Goal: Task Accomplishment & Management: Manage account settings

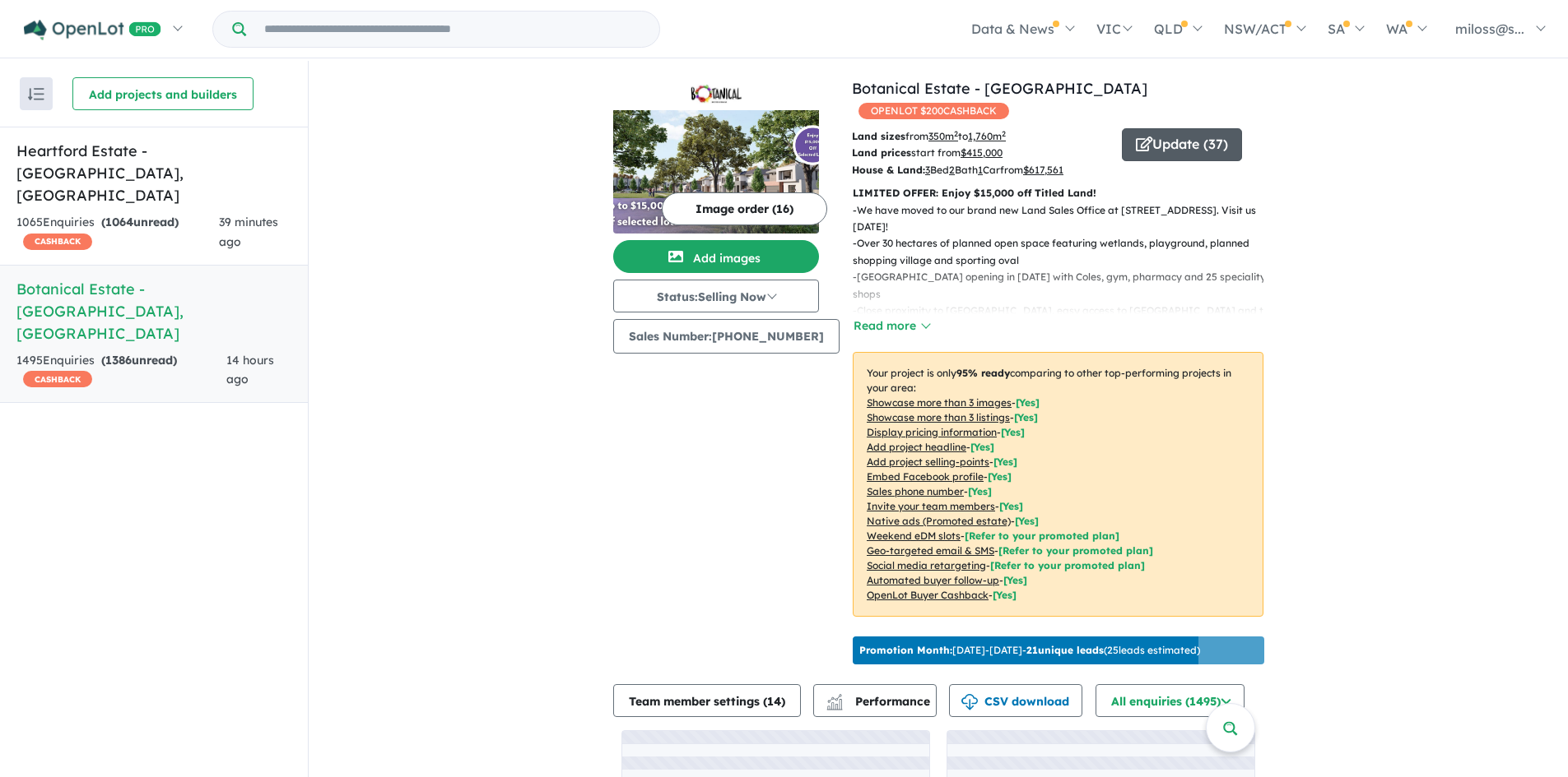
click at [1206, 128] on button "Update ( 37 )" at bounding box center [1182, 144] width 120 height 33
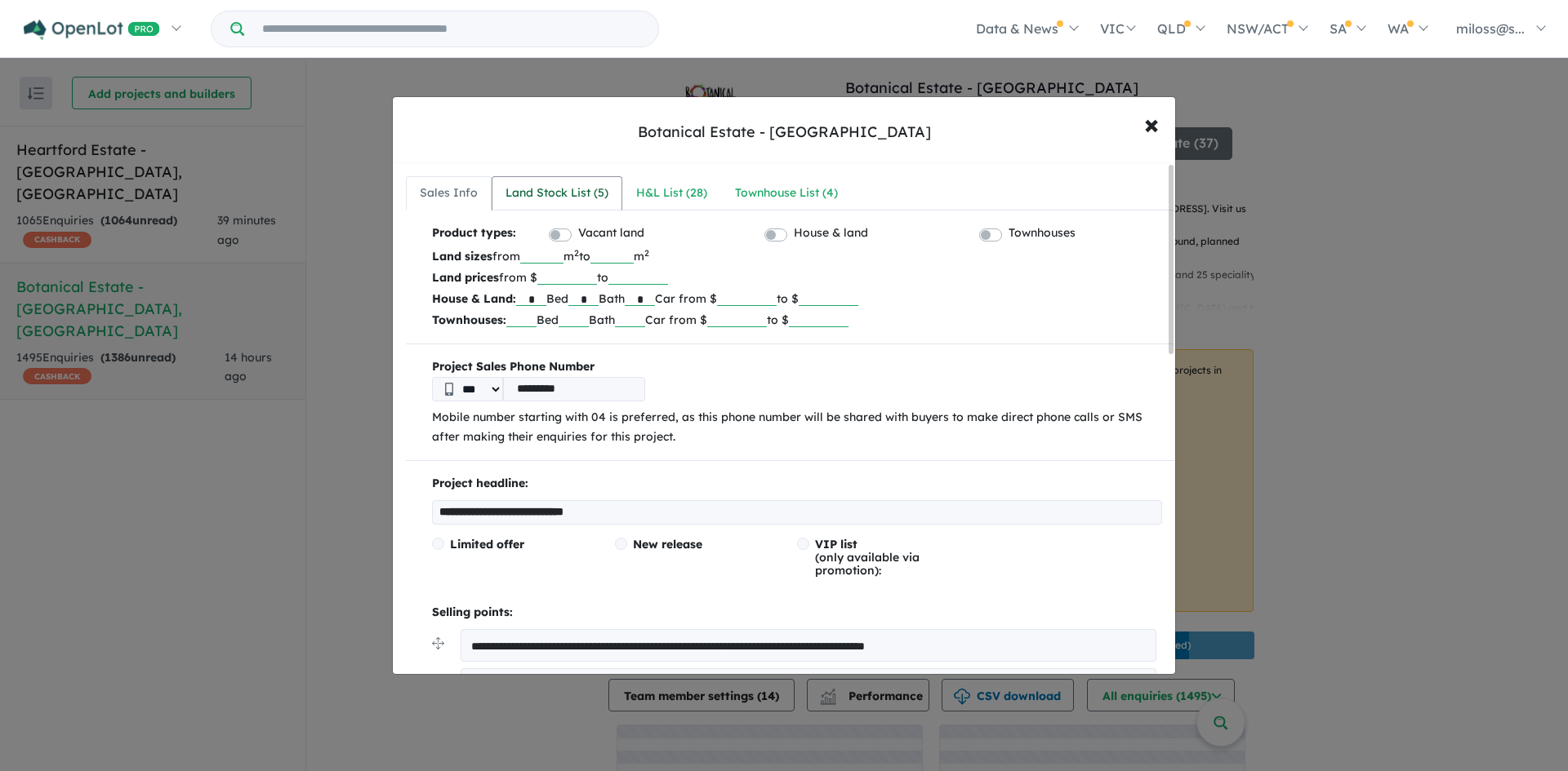
click at [574, 195] on div "Land Stock List ( 5 )" at bounding box center [557, 194] width 103 height 19
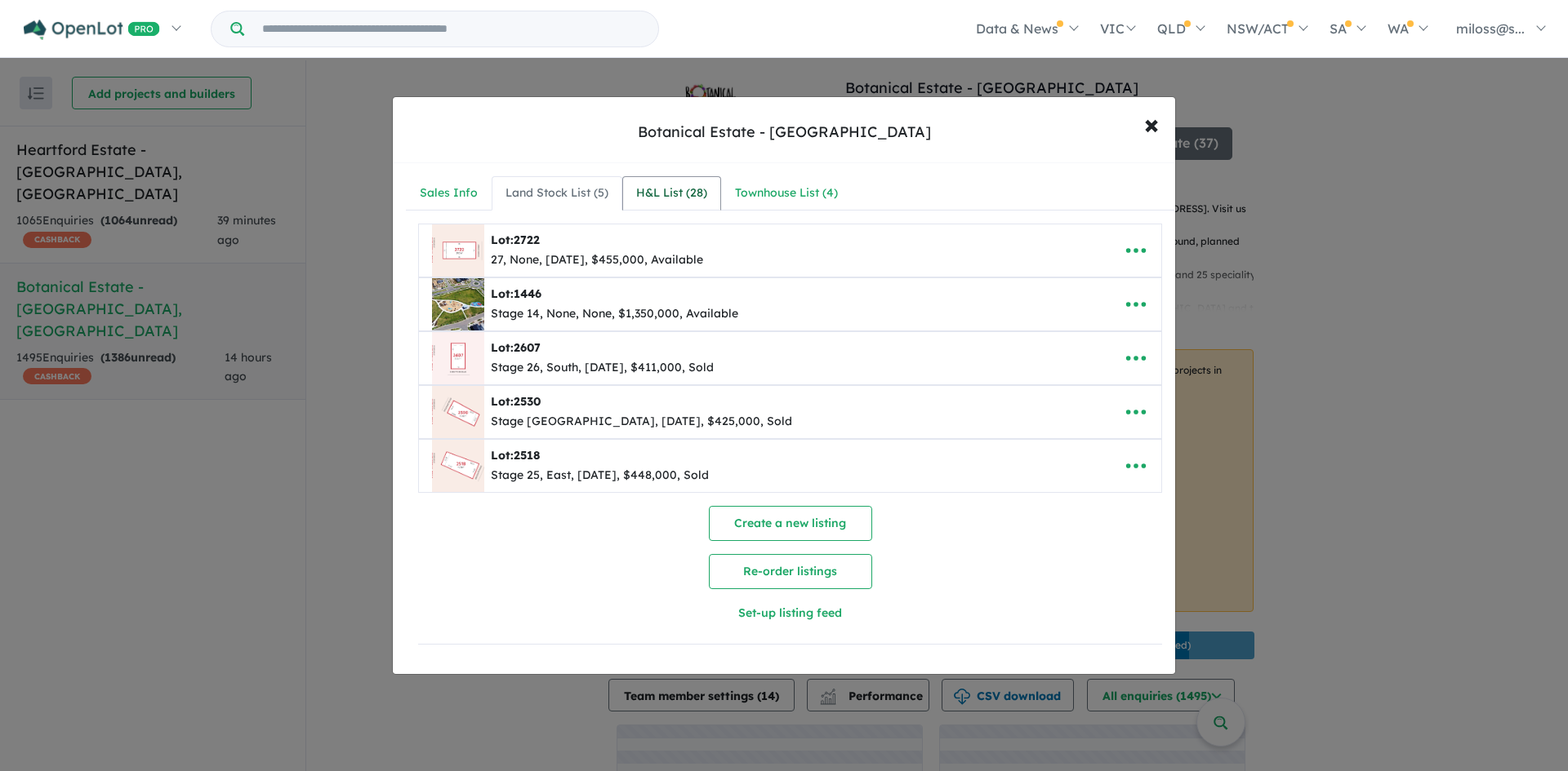
click at [686, 193] on div "H&L List ( 28 )" at bounding box center [671, 194] width 71 height 19
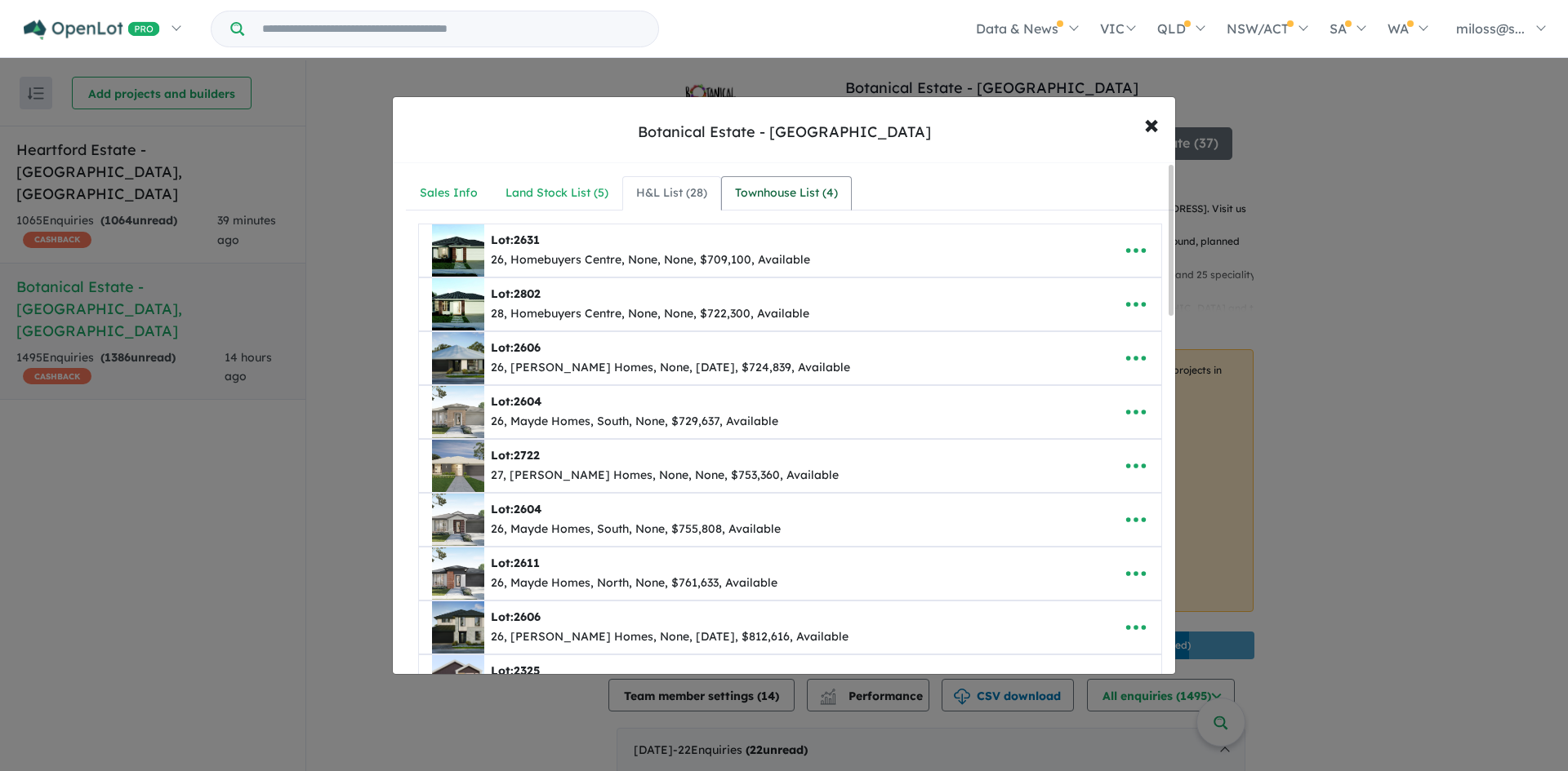
click at [803, 182] on link "Townhouse List ( 4 )" at bounding box center [786, 193] width 131 height 34
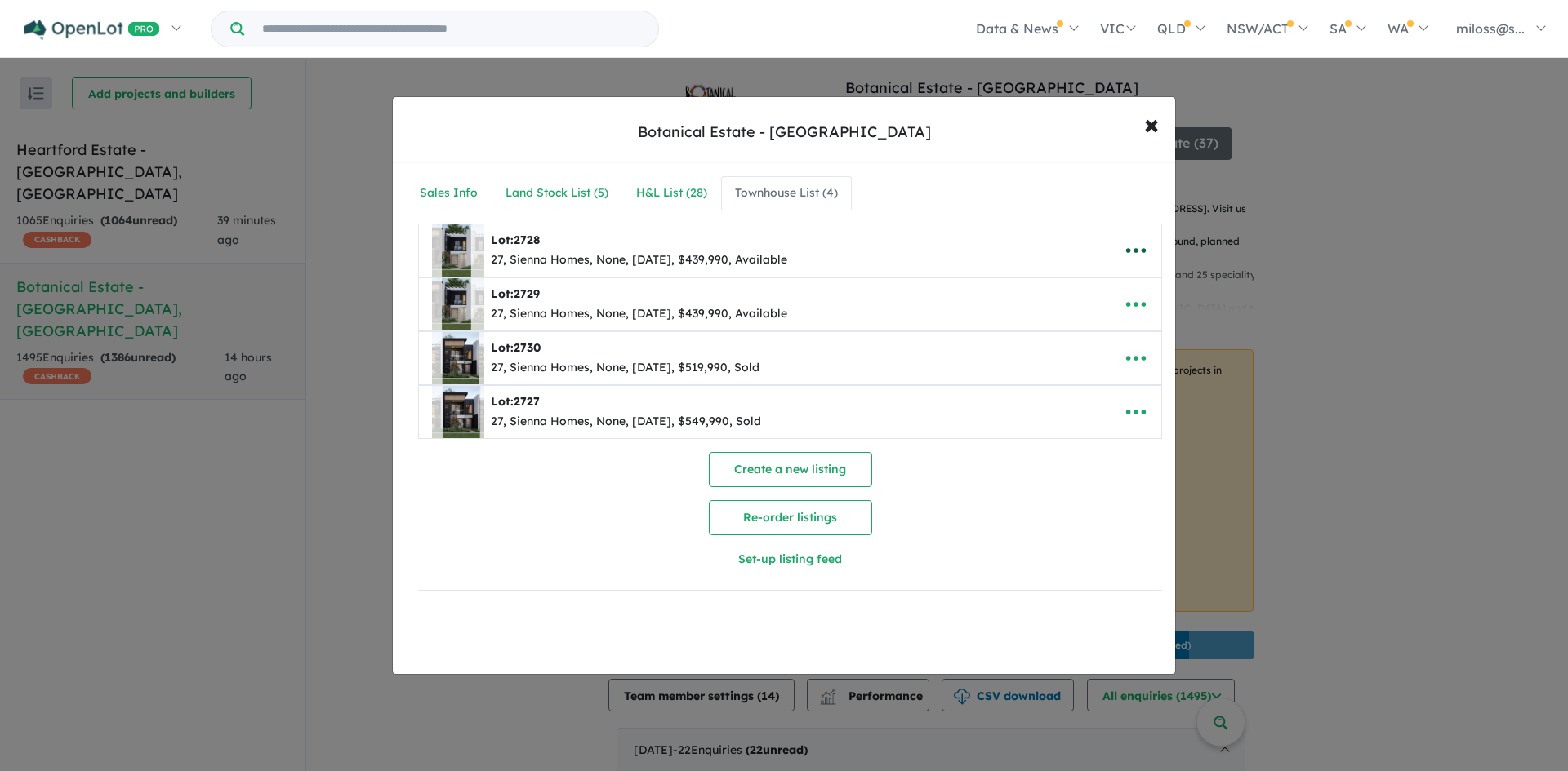
click at [1130, 255] on icon "button" at bounding box center [1136, 251] width 25 height 25
click at [1089, 330] on link "Remove" at bounding box center [1100, 328] width 121 height 38
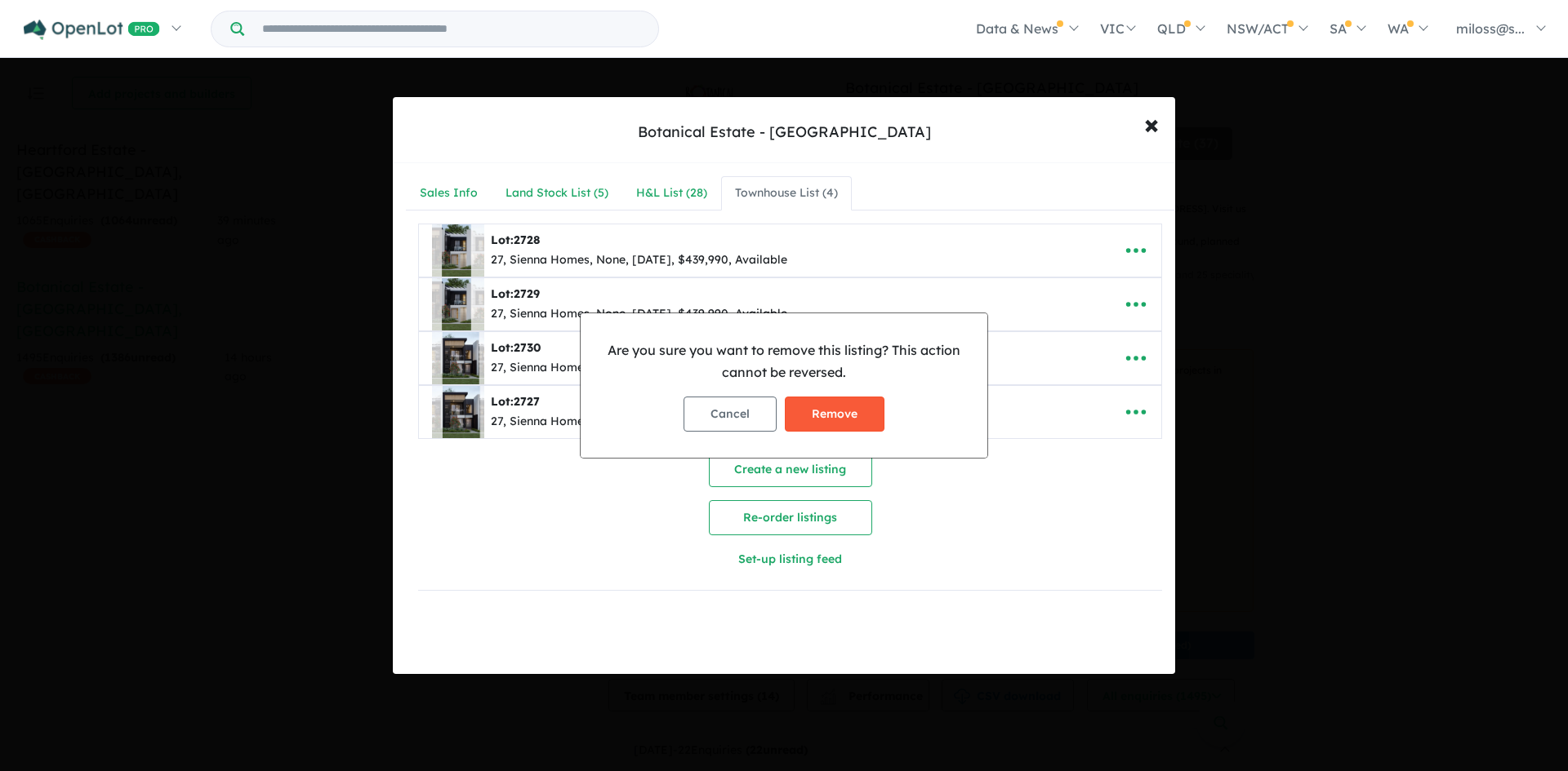
click at [825, 414] on button "Remove" at bounding box center [834, 414] width 100 height 35
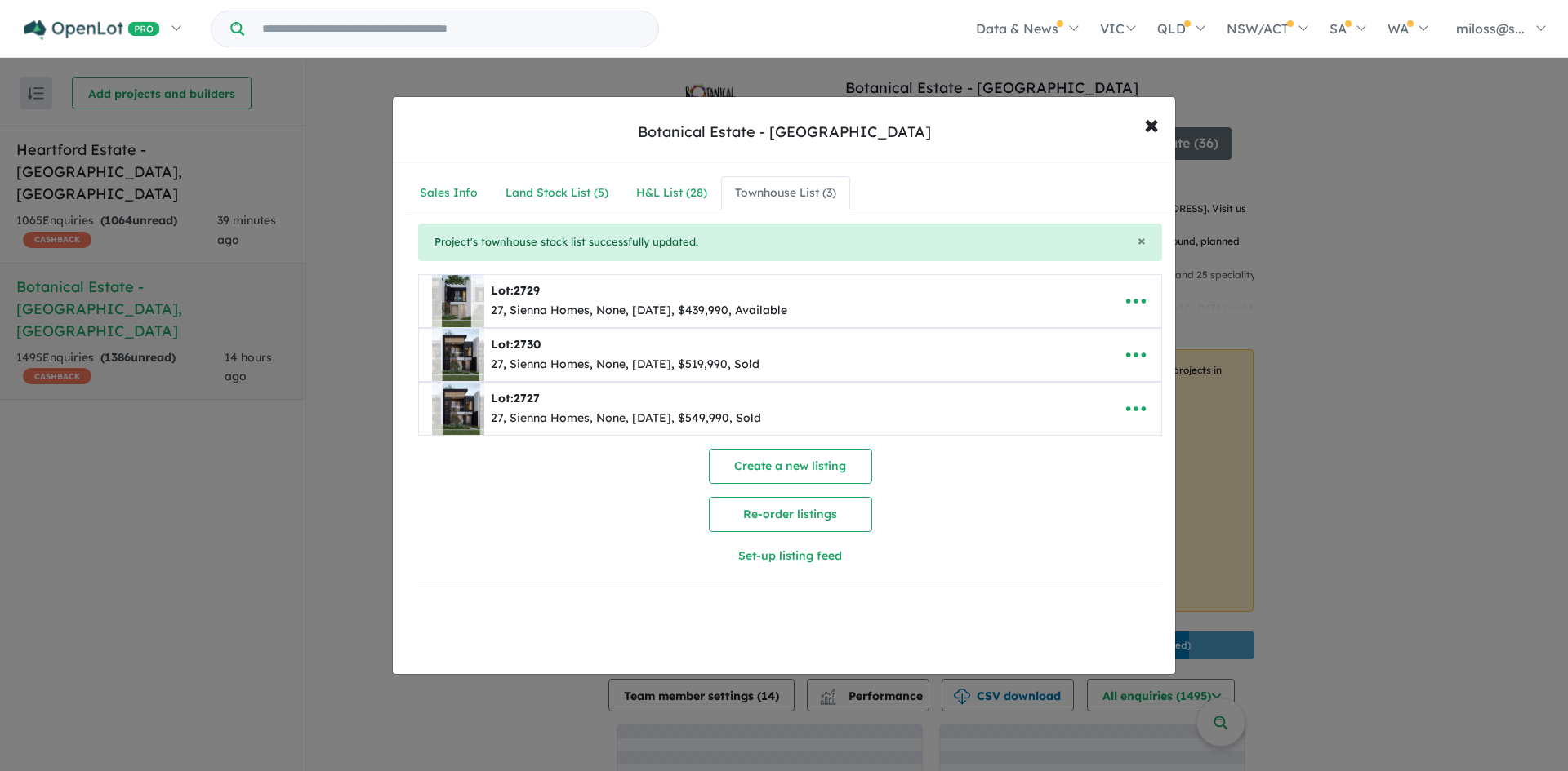
click at [1132, 296] on icon "button" at bounding box center [1136, 301] width 25 height 25
click at [1079, 375] on link "Remove" at bounding box center [1100, 378] width 121 height 38
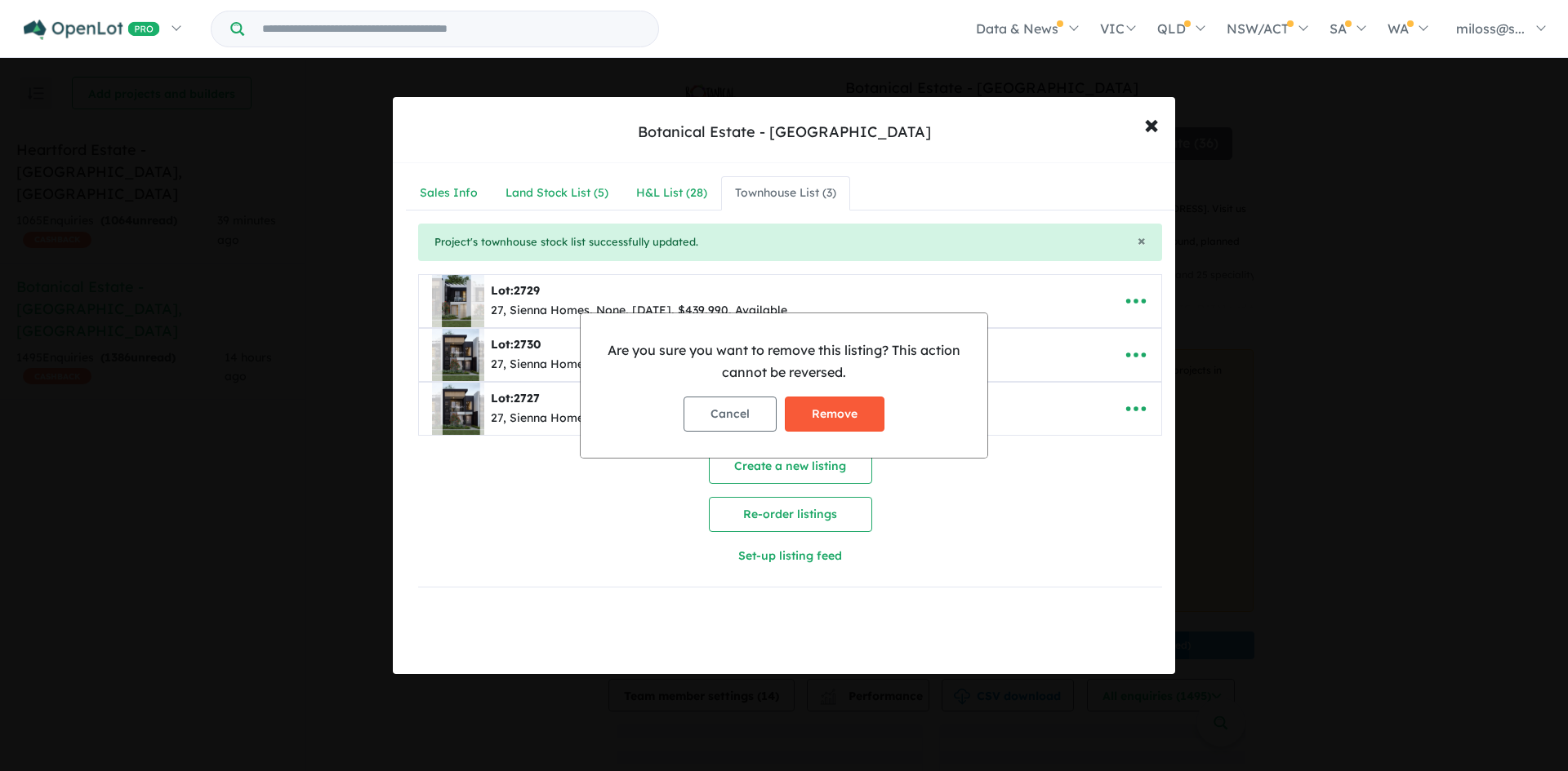
click at [821, 409] on button "Remove" at bounding box center [834, 414] width 100 height 35
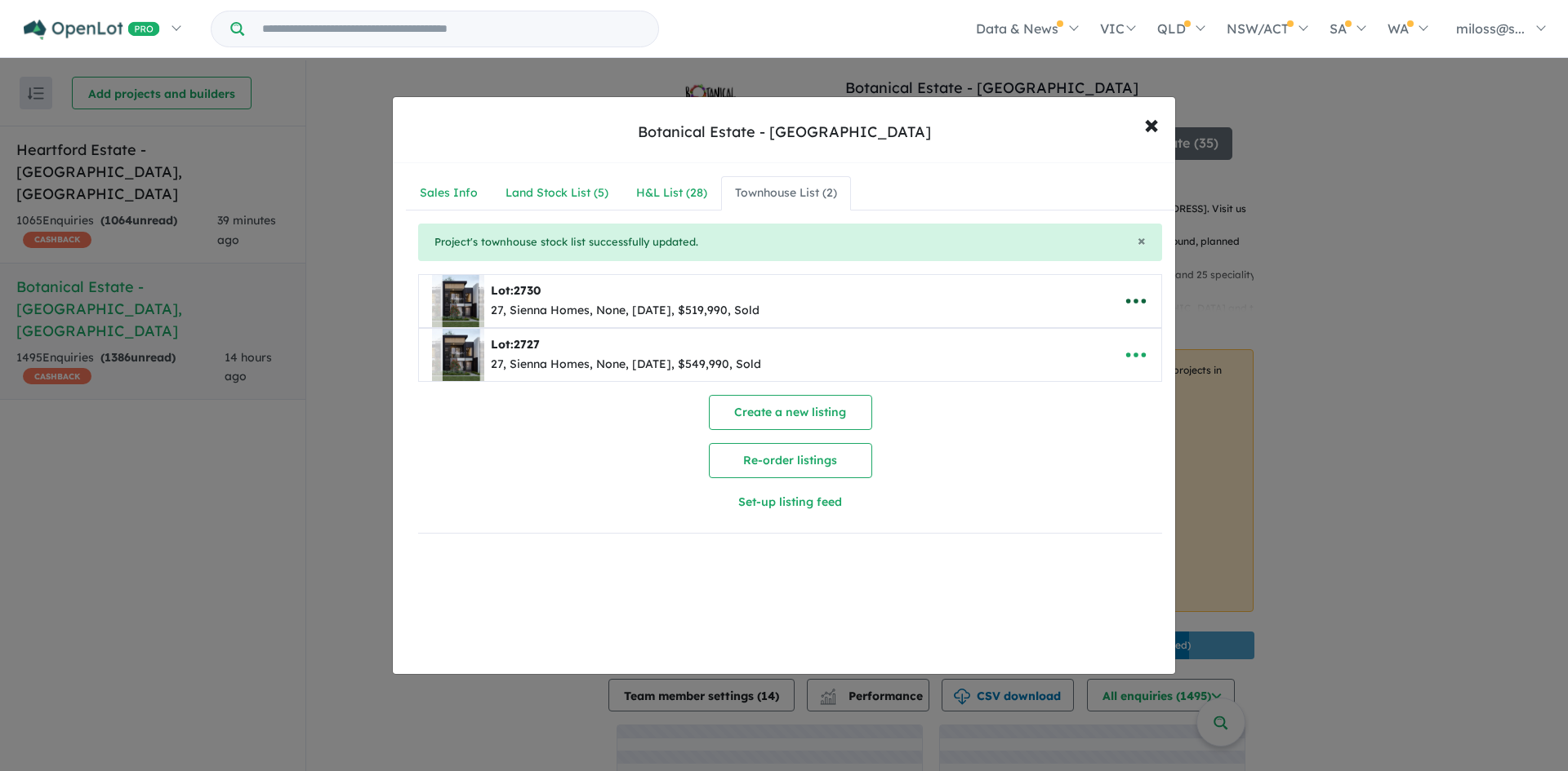
click at [1128, 307] on icon "button" at bounding box center [1136, 301] width 25 height 25
click at [1109, 373] on link "Remove" at bounding box center [1100, 378] width 121 height 38
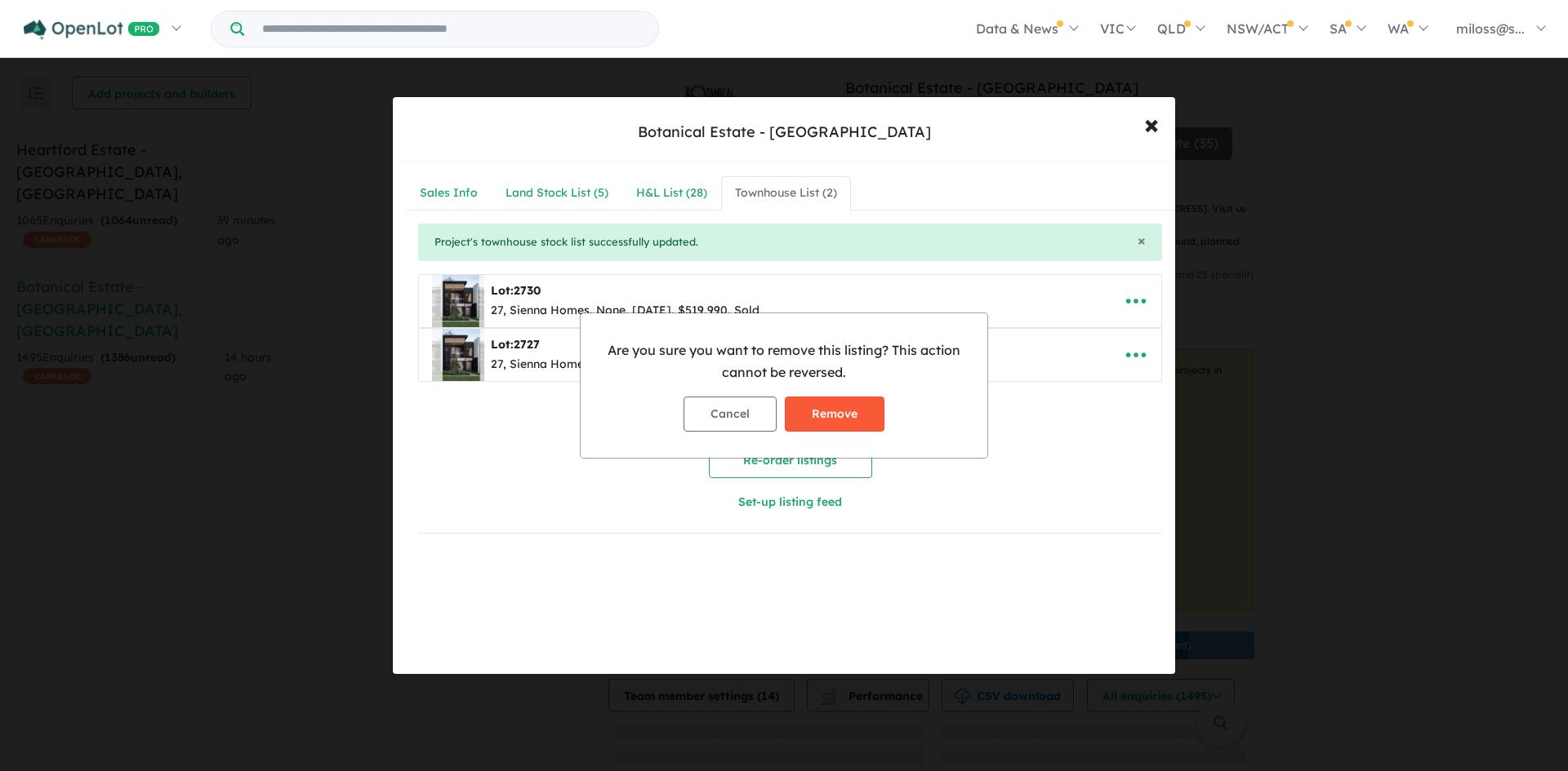
click at [854, 412] on button "Remove" at bounding box center [834, 414] width 100 height 35
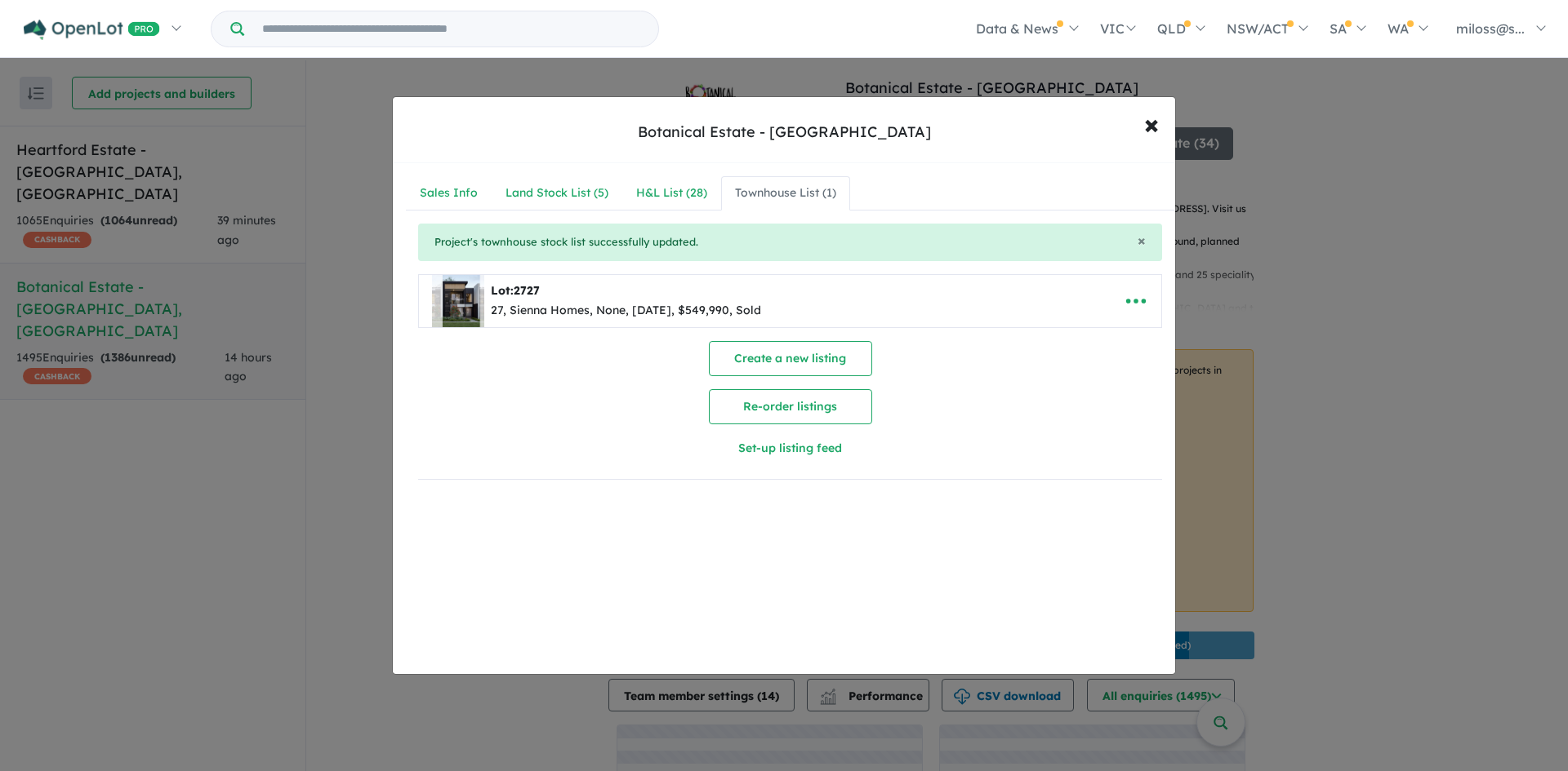
click at [1135, 359] on div "Create a new listing Re-order listings Set-up listing feed" at bounding box center [790, 403] width 744 height 125
click at [1133, 290] on icon "button" at bounding box center [1136, 301] width 25 height 25
click at [1089, 373] on link "Remove" at bounding box center [1100, 378] width 121 height 38
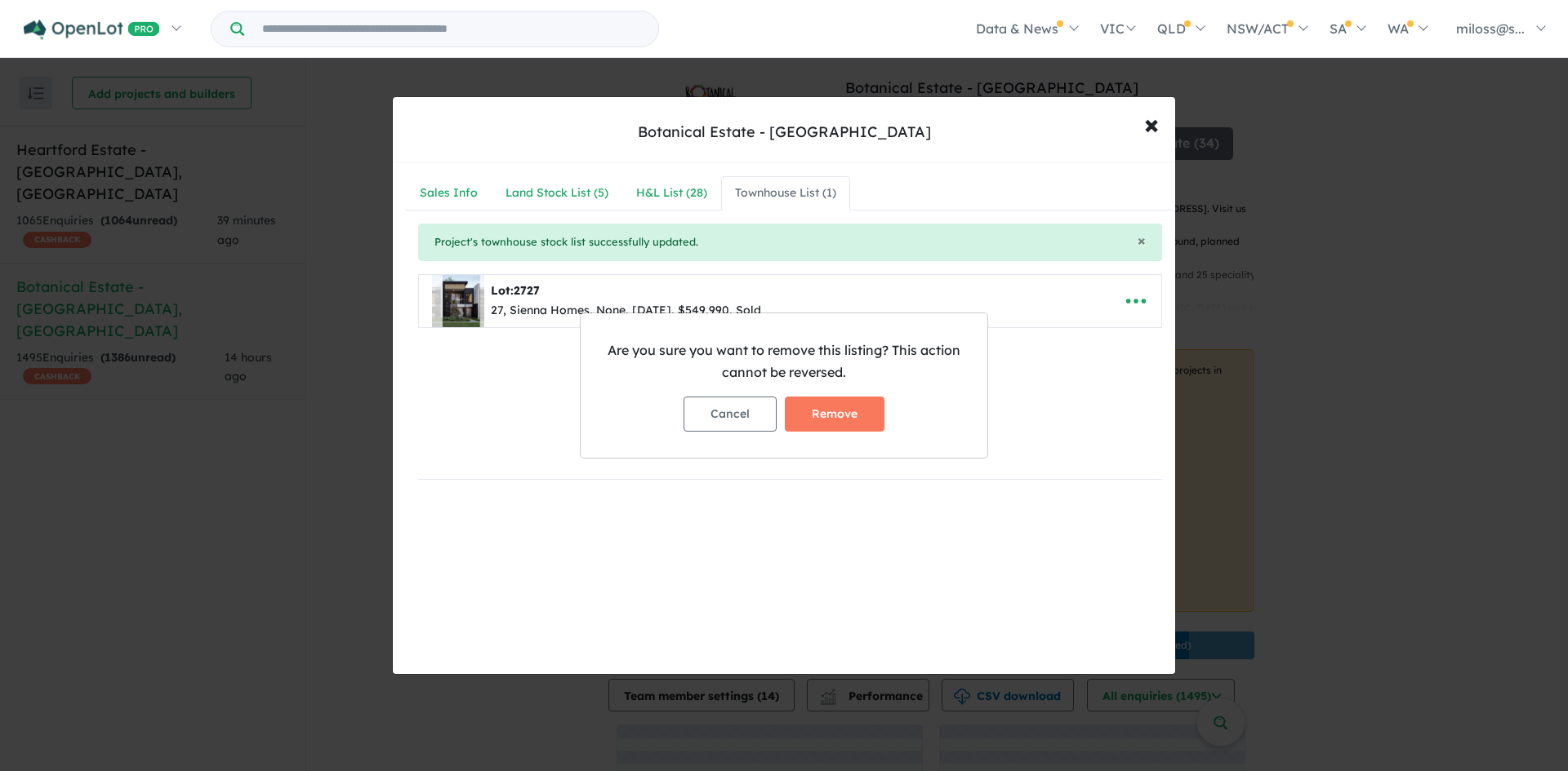
click at [845, 421] on button "Remove" at bounding box center [834, 414] width 100 height 35
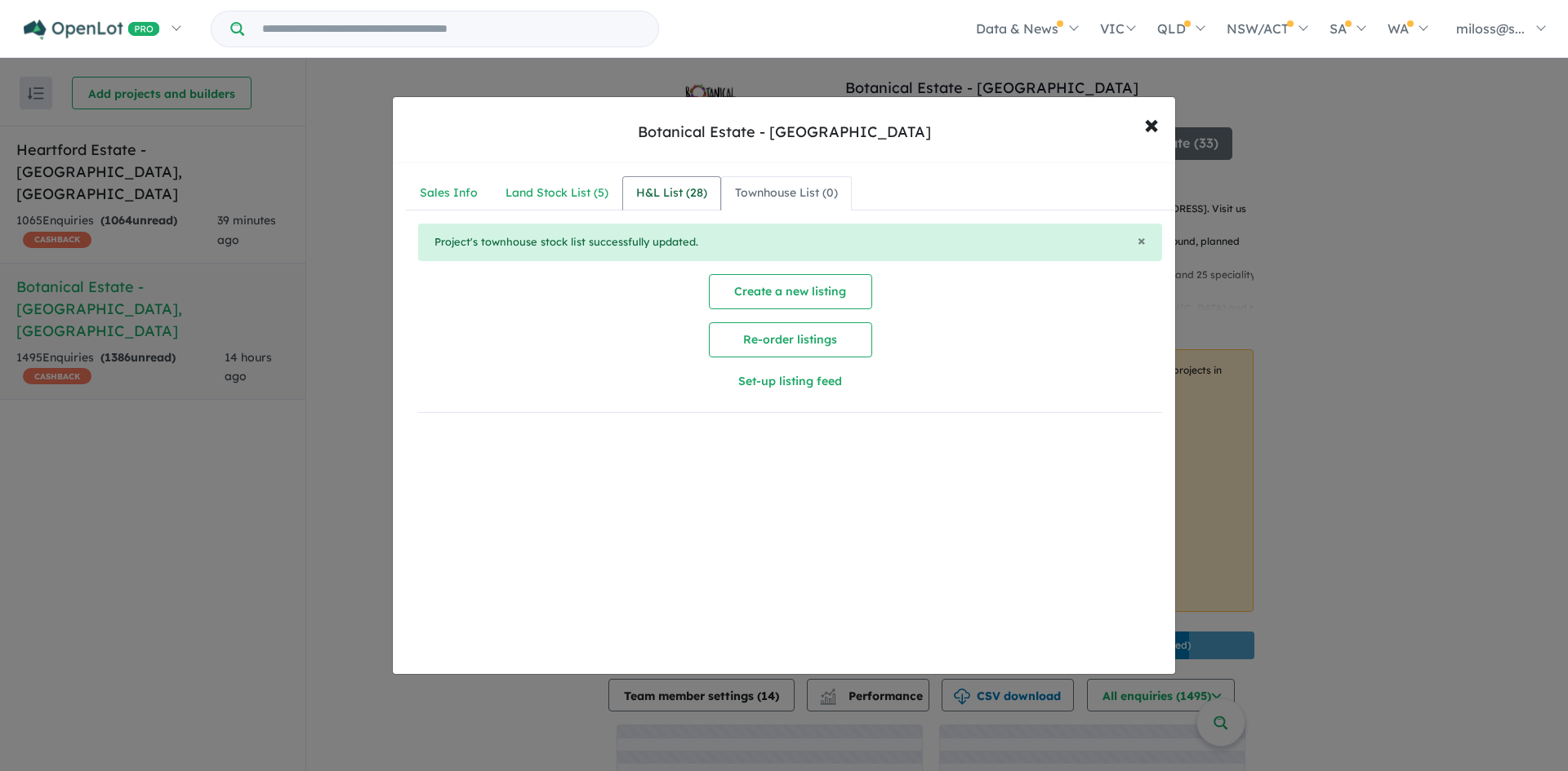
click at [655, 199] on div "H&L List ( 28 )" at bounding box center [671, 194] width 71 height 19
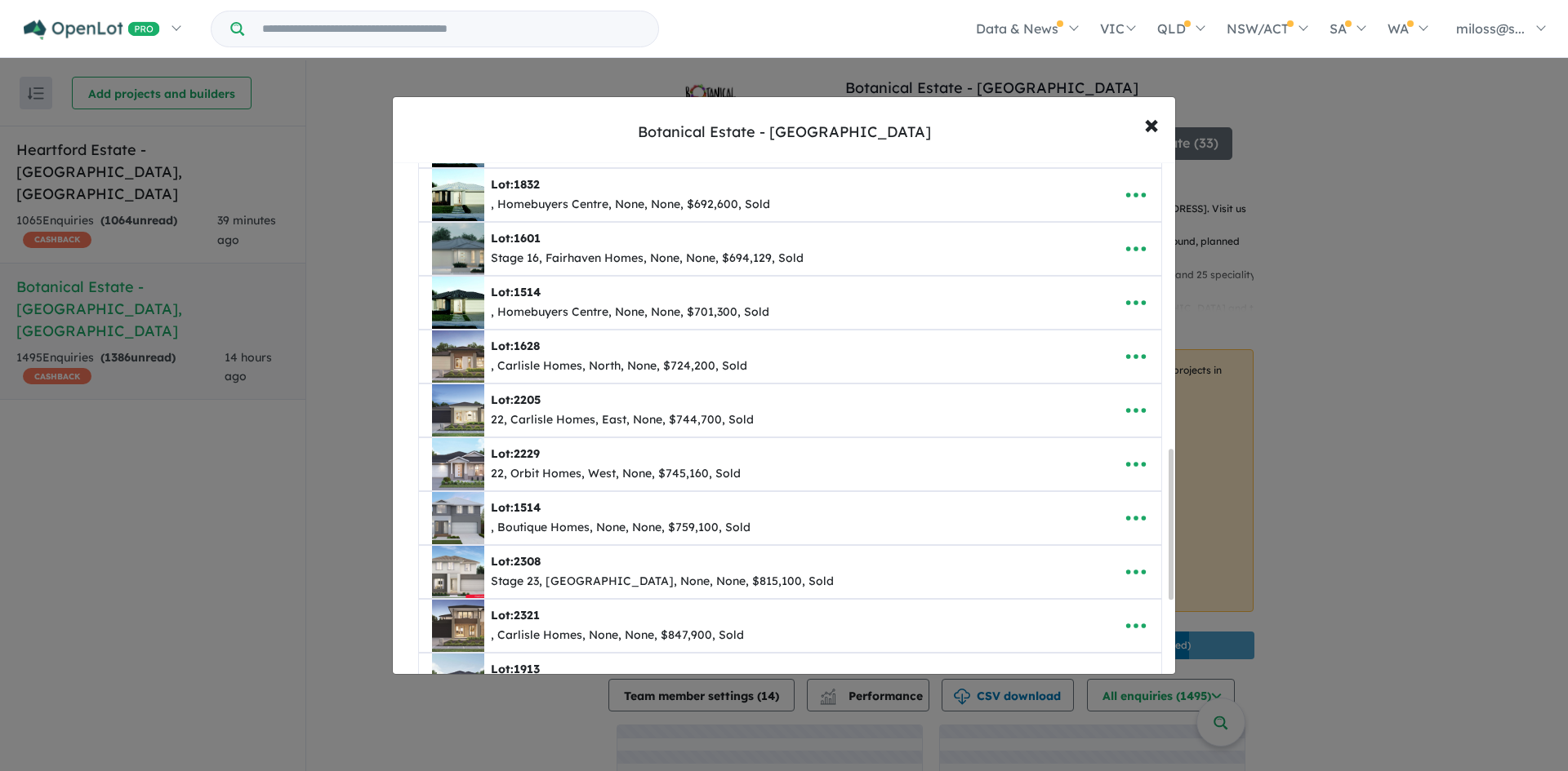
scroll to position [980, 0]
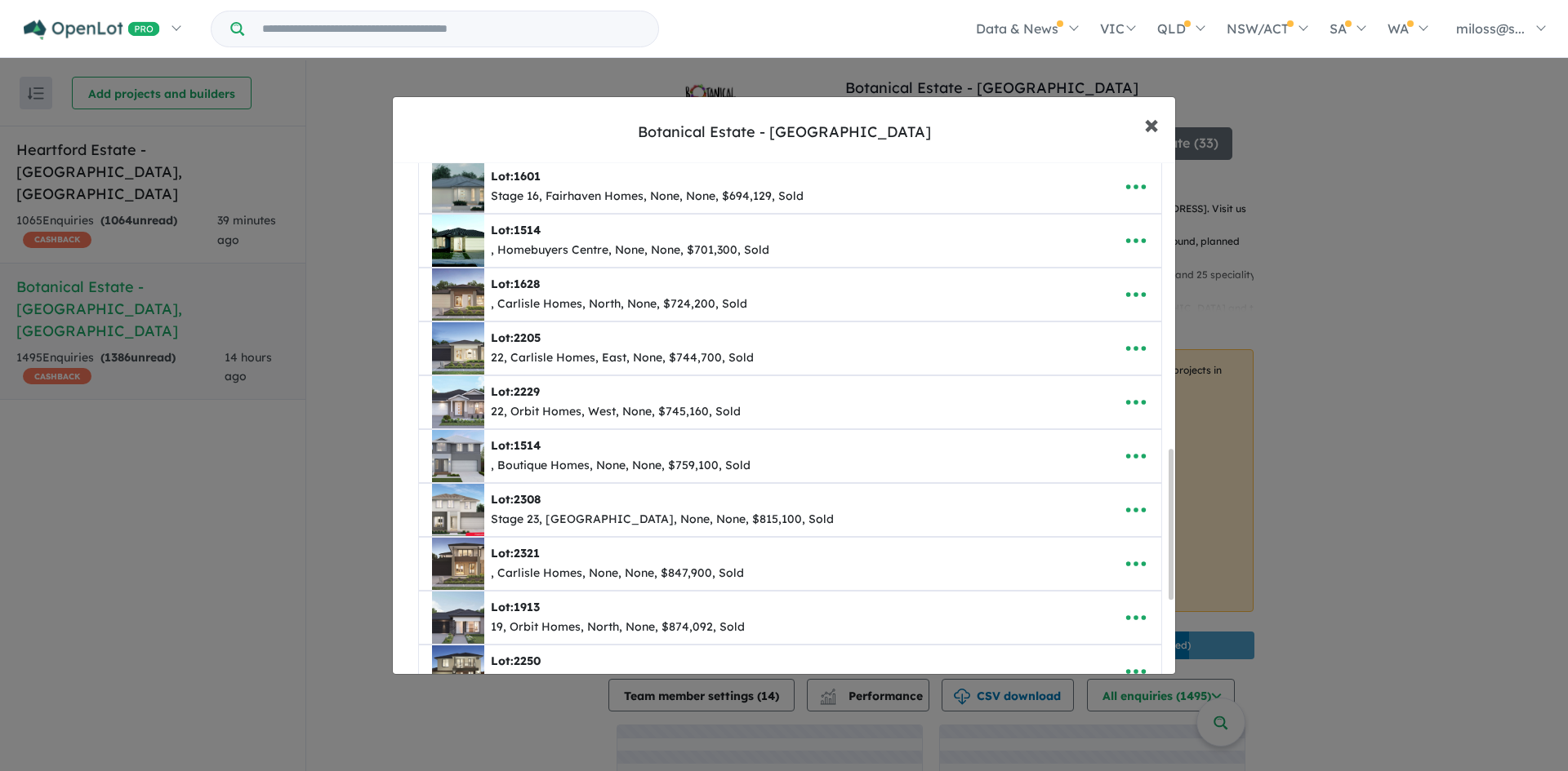
drag, startPoint x: 1139, startPoint y: 113, endPoint x: 1149, endPoint y: 120, distance: 12.2
click at [1139, 113] on button "× Close" at bounding box center [1152, 124] width 47 height 44
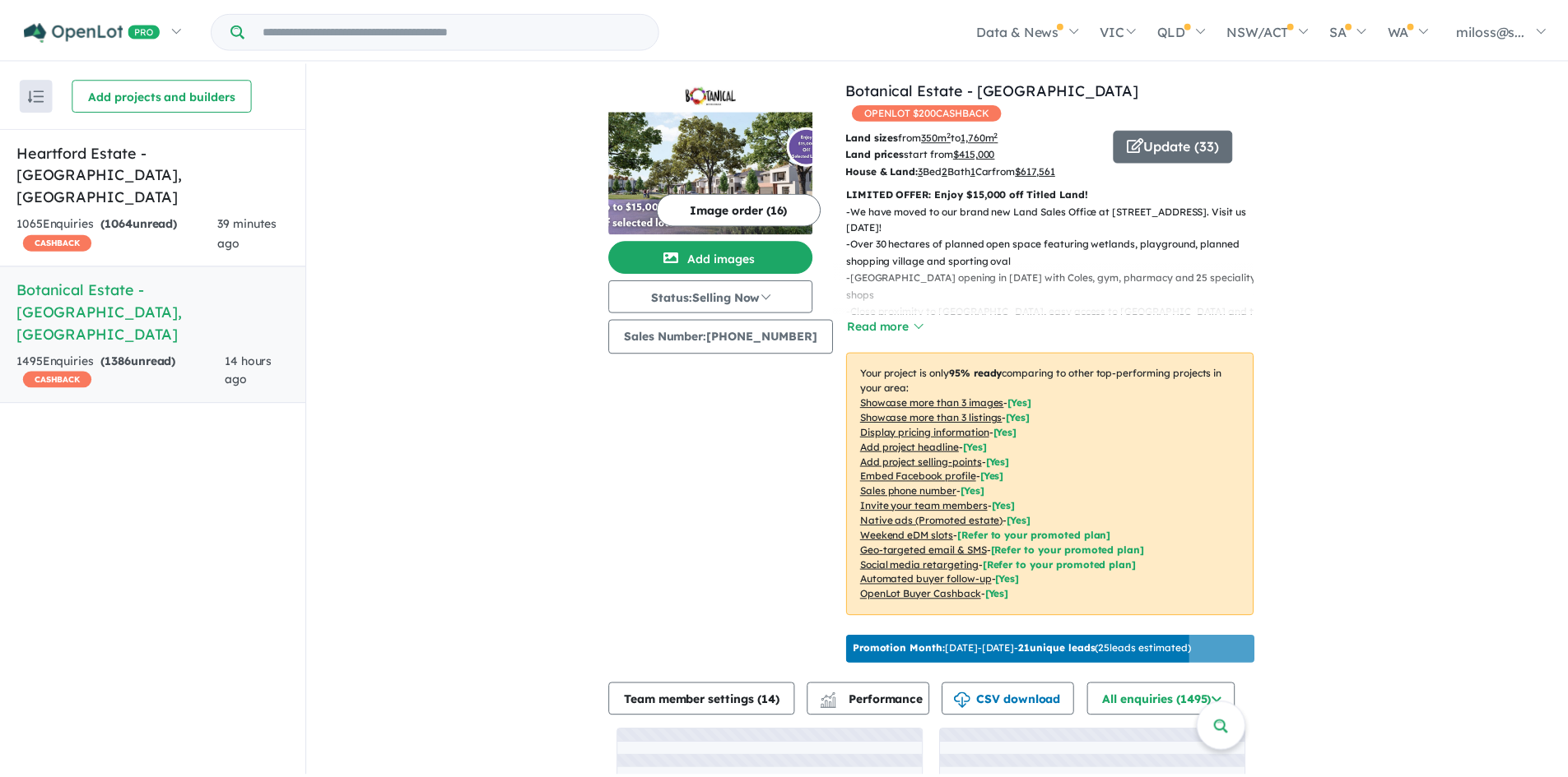
scroll to position [0, 0]
